Goal: Task Accomplishment & Management: Manage account settings

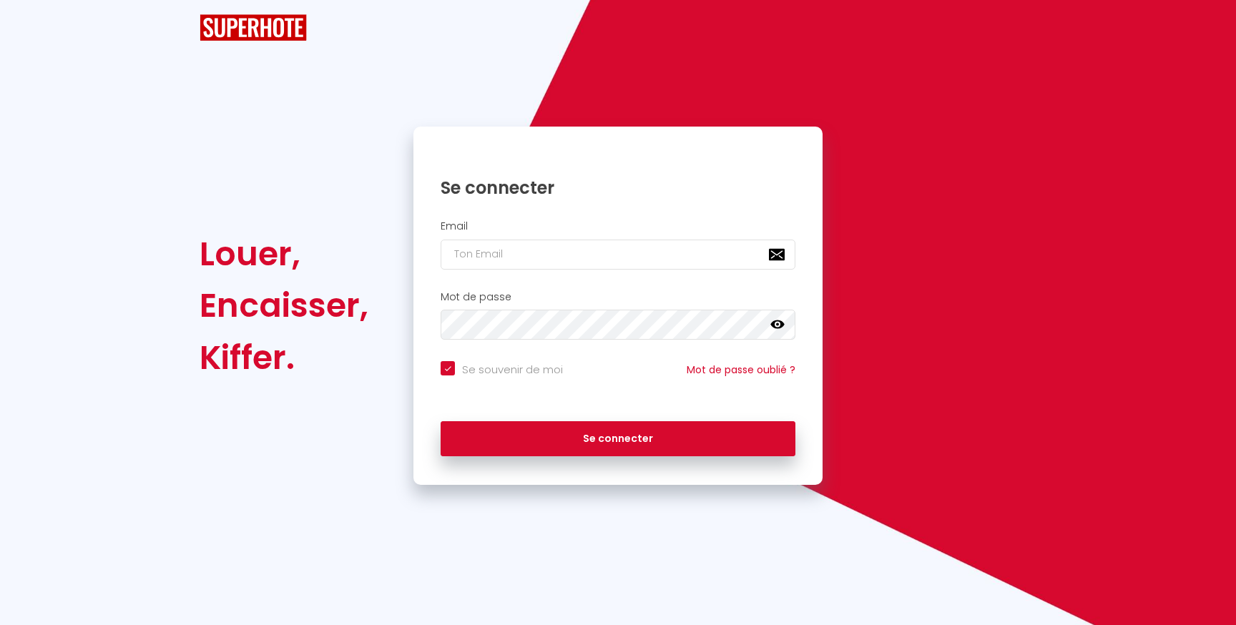
checkbox input "true"
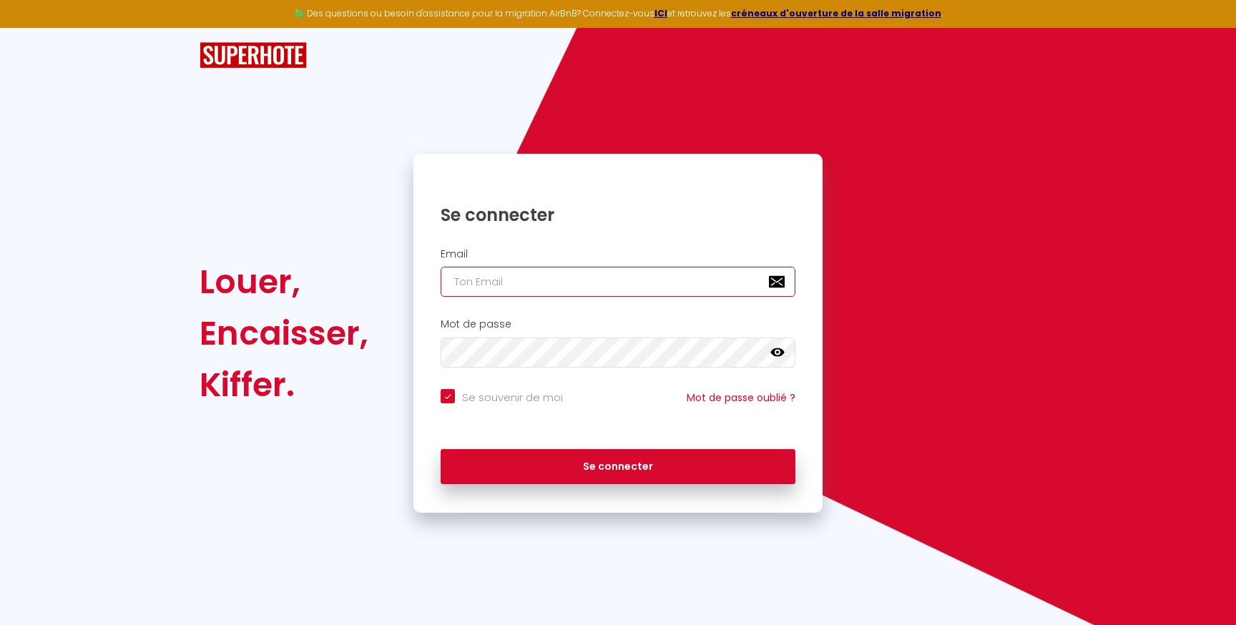
click at [642, 283] on input "email" at bounding box center [618, 282] width 355 height 30
type input "[EMAIL_ADDRESS][DOMAIN_NAME]"
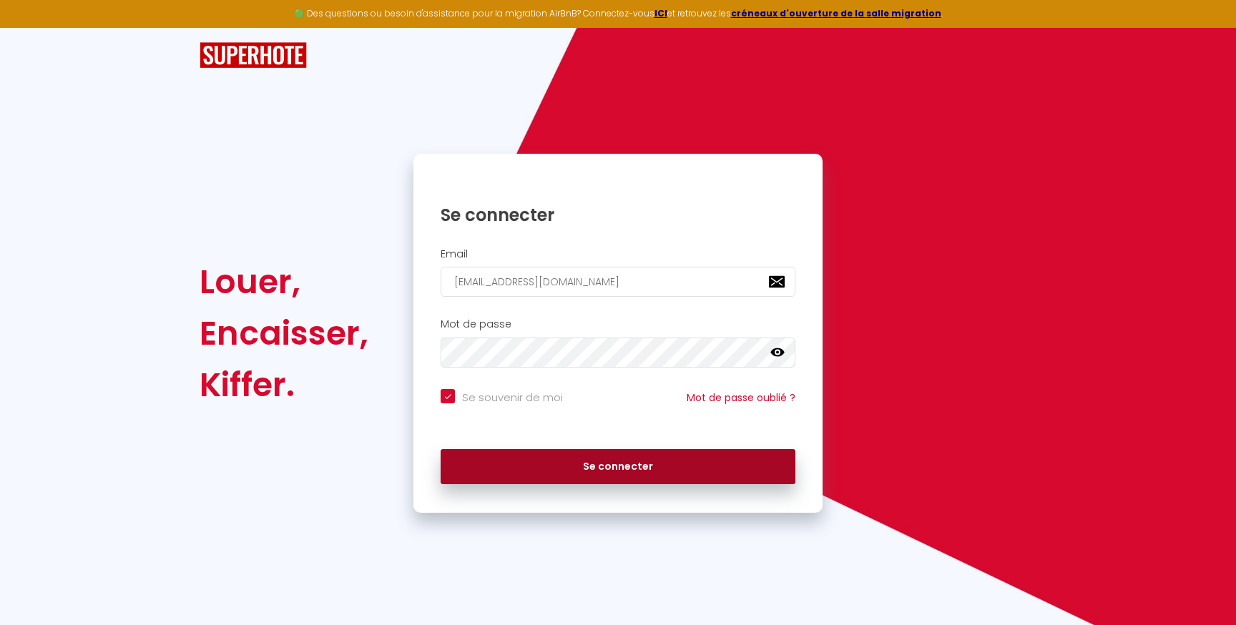
click at [587, 456] on button "Se connecter" at bounding box center [618, 467] width 355 height 36
checkbox input "true"
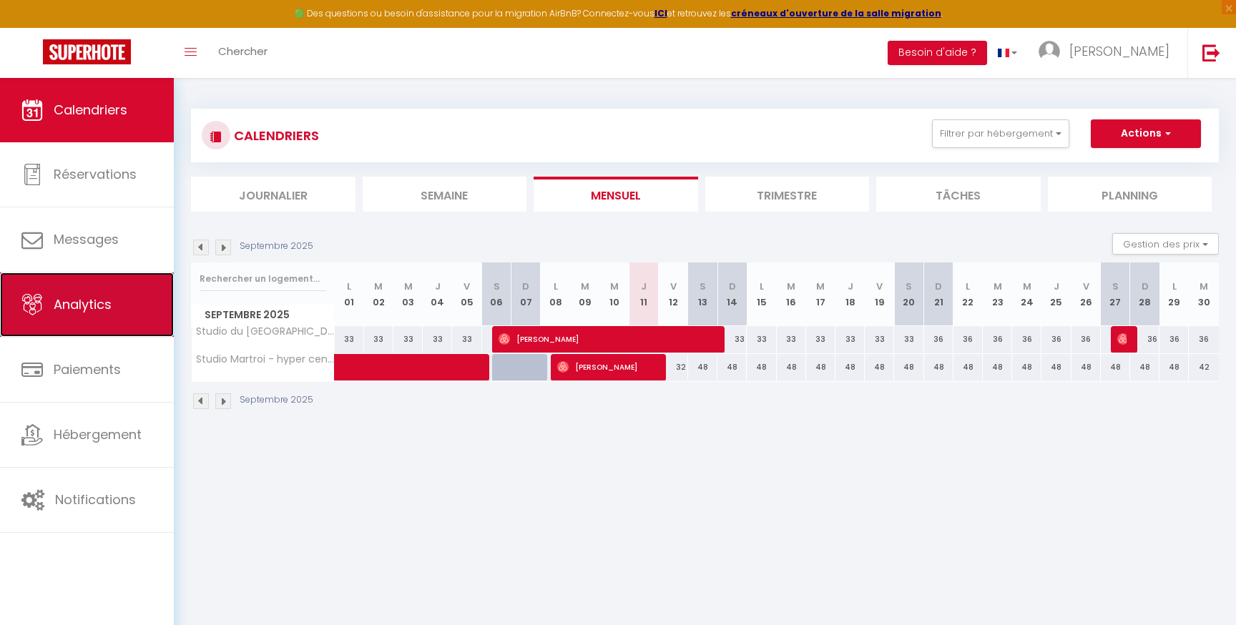
click at [137, 290] on link "Analytics" at bounding box center [87, 305] width 174 height 64
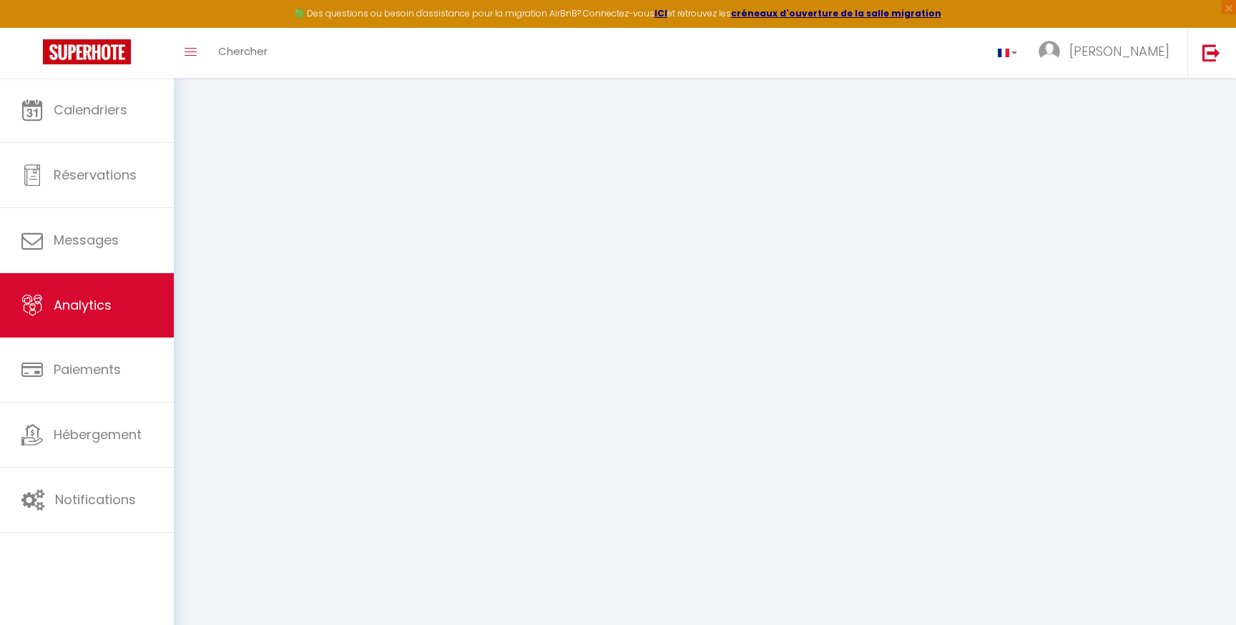
select select "2025"
select select "9"
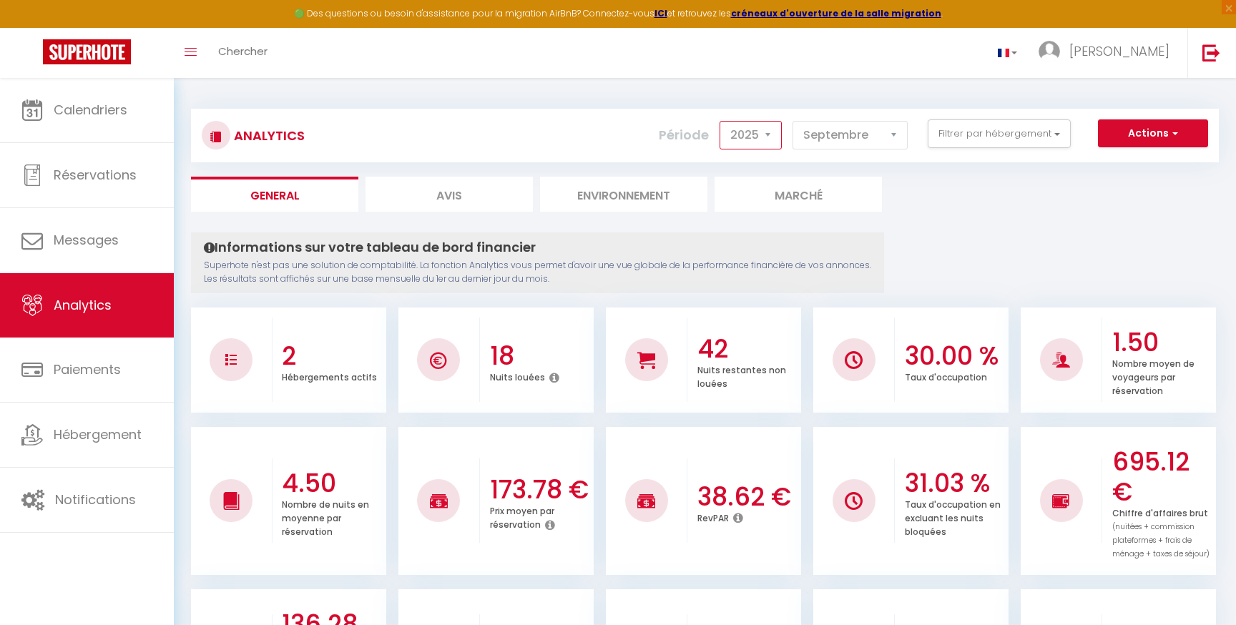
click at [763, 128] on select "2014 2015 2016 2017 2018 2019 2020 2021 2022 2023 2024 2025 2026 2027" at bounding box center [751, 135] width 62 height 29
click at [721, 121] on select "2014 2015 2016 2017 2018 2019 2020 2021 2022 2023 2024 2025 2026 2027" at bounding box center [751, 135] width 62 height 29
click at [743, 122] on select "2014 2015 2016 2017 2018 2019 2020 2021 2022 2023 2024 2025 2026 2027" at bounding box center [751, 135] width 62 height 29
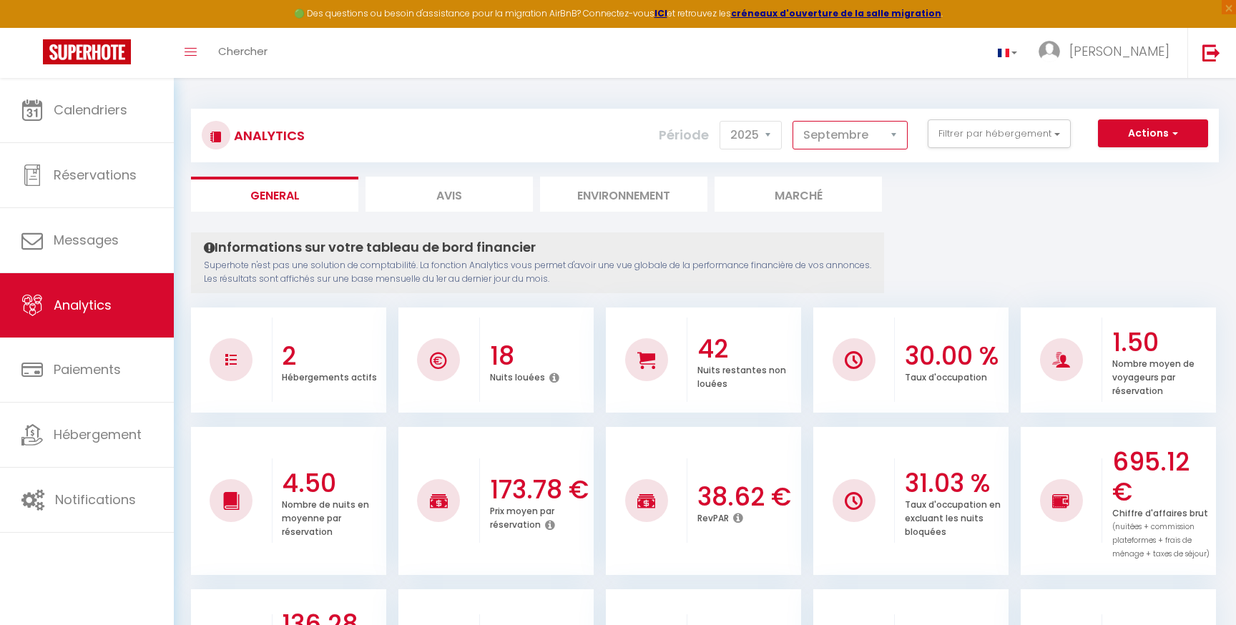
click at [816, 127] on select "[PERSON_NAME] Mars [PERSON_NAME] Juin Juillet Août Septembre Octobre Novembre D…" at bounding box center [850, 135] width 115 height 29
click at [992, 122] on button "Filtrer par hébergement" at bounding box center [999, 133] width 143 height 29
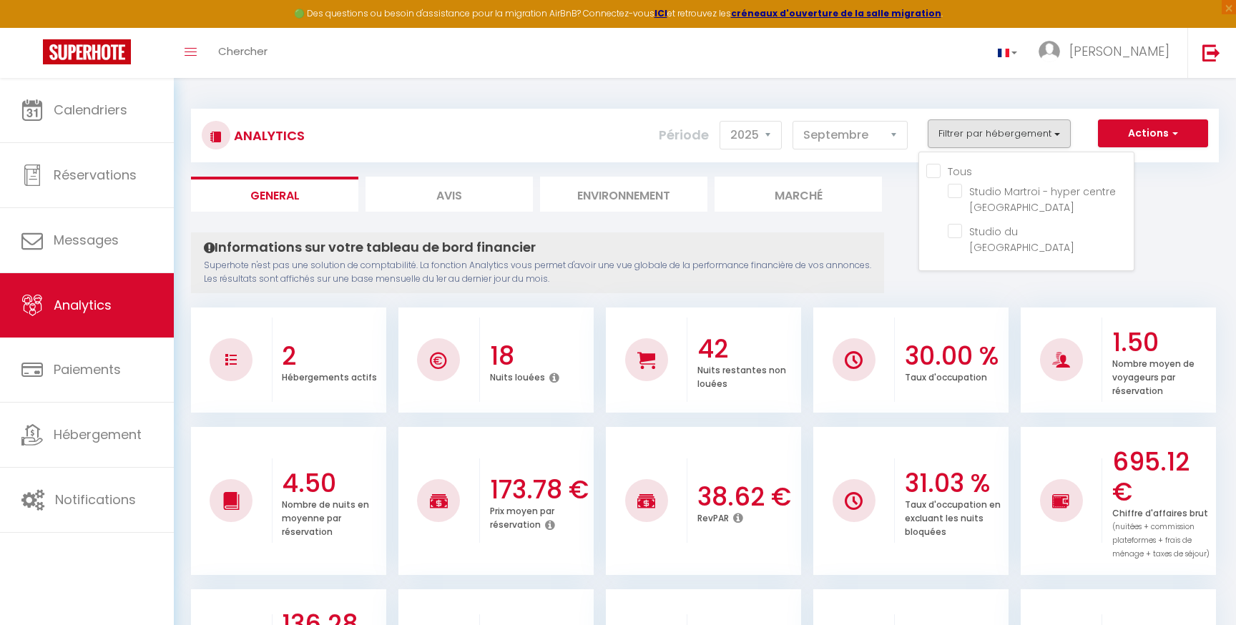
click at [461, 194] on li "Avis" at bounding box center [449, 194] width 167 height 35
select select "2025"
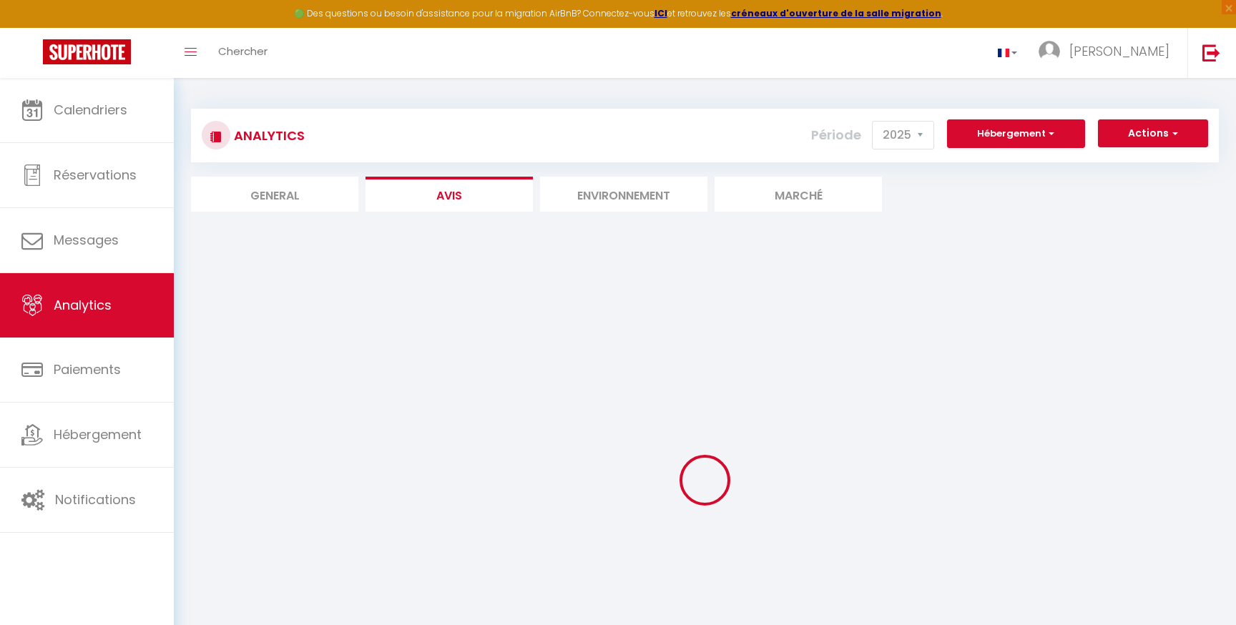
click at [314, 200] on li "General" at bounding box center [274, 194] width 167 height 35
select select "2025"
select select "9"
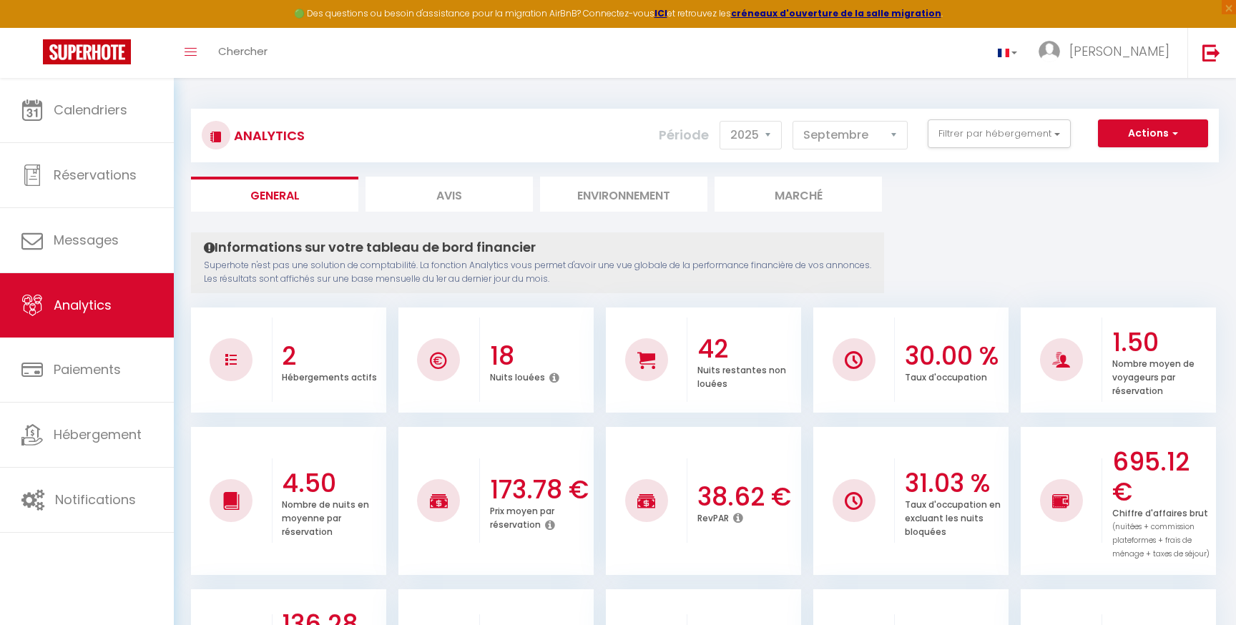
click at [445, 202] on li "Avis" at bounding box center [449, 194] width 167 height 35
select select "2025"
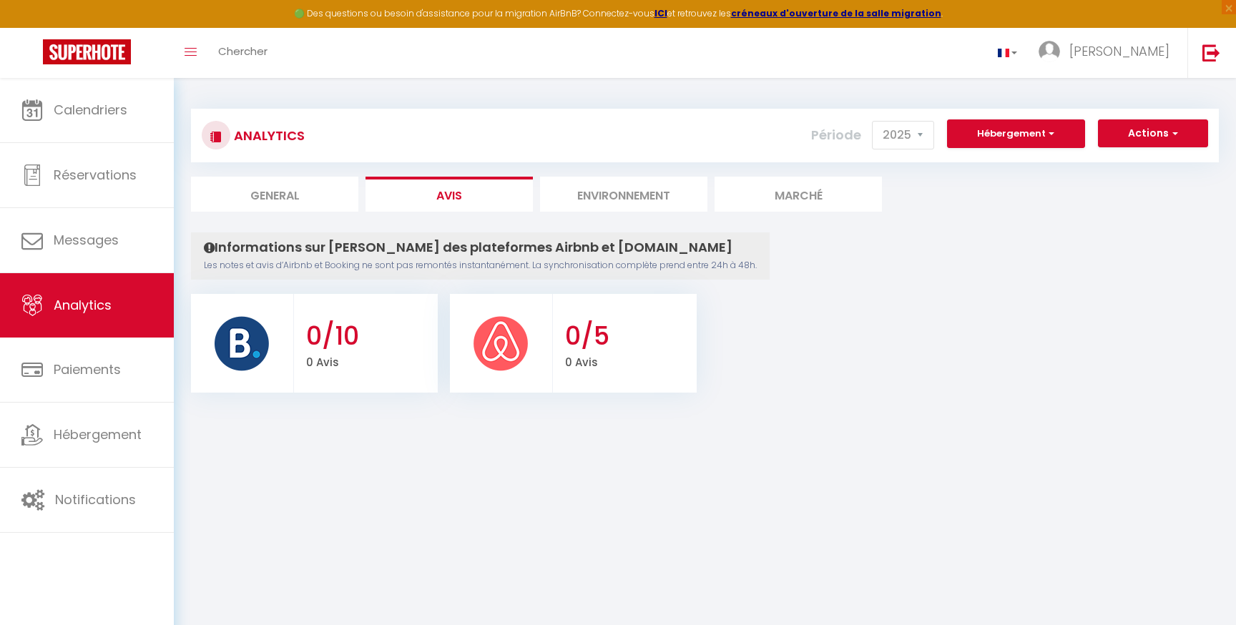
click at [305, 205] on li "General" at bounding box center [274, 194] width 167 height 35
select select "2025"
select select "9"
